Goal: Navigation & Orientation: Find specific page/section

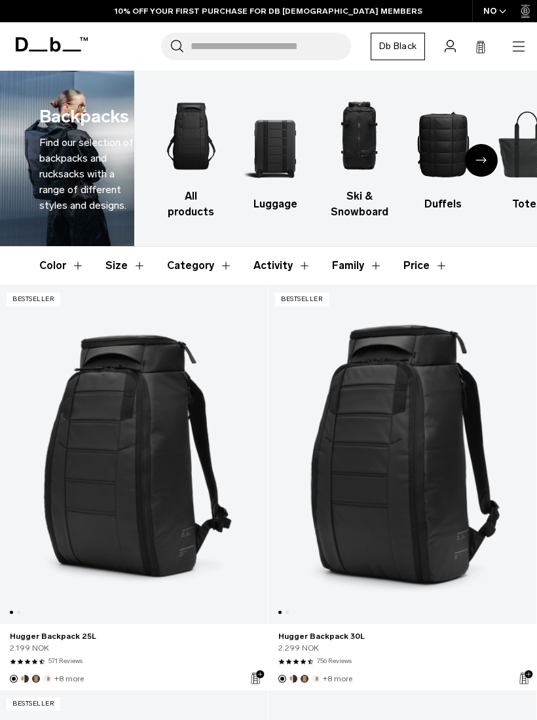
click at [364, 139] on img "3 / 10" at bounding box center [358, 136] width 61 height 92
